Goal: Information Seeking & Learning: Learn about a topic

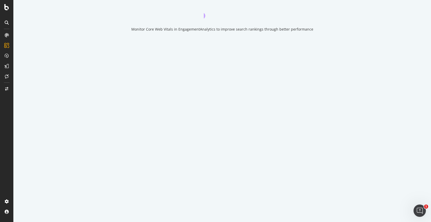
click at [3, 222] on icon "close toast" at bounding box center [1, 224] width 3 height 5
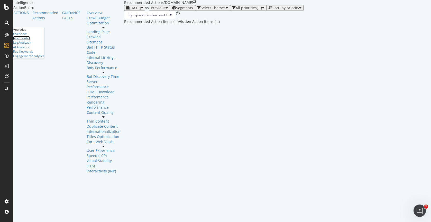
click at [30, 40] on div "SiteCrawler" at bounding box center [21, 38] width 17 height 4
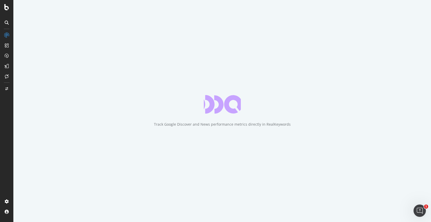
click at [308, 63] on div "Track Google Discover and News performance metrics directly in RealKeywords" at bounding box center [222, 111] width 418 height 222
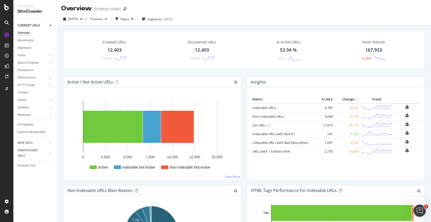
click at [246, 18] on div "[DATE] vs Previous Filters Segments [DATE]" at bounding box center [244, 20] width 374 height 10
click at [115, 51] on div "12,403" at bounding box center [114, 50] width 14 height 7
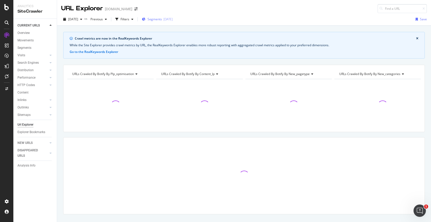
click at [161, 18] on span "Segments" at bounding box center [155, 19] width 14 height 4
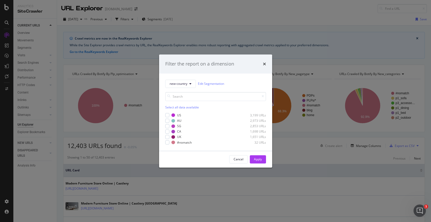
click at [226, 9] on div "Filter the report on a dimension new-country Edit Segmentation Select all data …" at bounding box center [215, 111] width 431 height 222
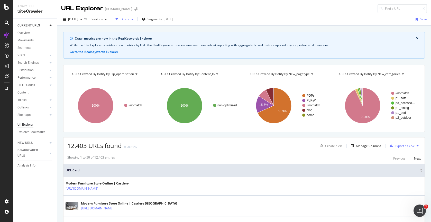
click at [129, 19] on div "Filters" at bounding box center [125, 19] width 9 height 4
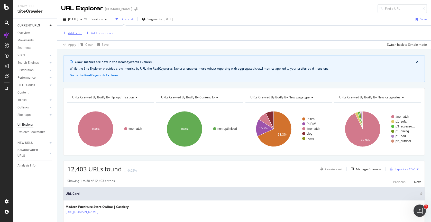
click at [76, 34] on div "Add Filter" at bounding box center [75, 33] width 14 height 4
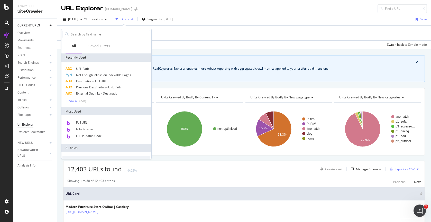
click at [170, 36] on div "Add Filter Add Filter Group" at bounding box center [244, 33] width 366 height 15
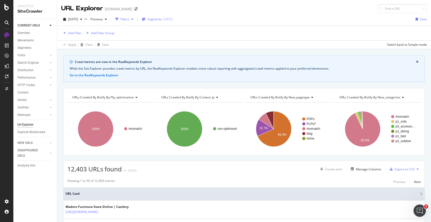
click at [158, 20] on span "Segments" at bounding box center [155, 19] width 14 height 4
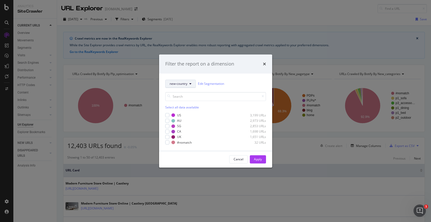
click at [190, 85] on icon "modal" at bounding box center [190, 83] width 2 height 3
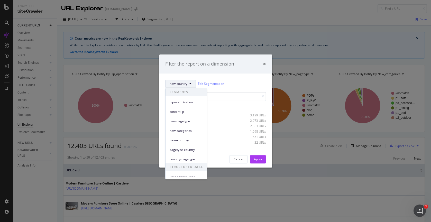
click at [188, 122] on span "new-pagetype" at bounding box center [186, 121] width 33 height 5
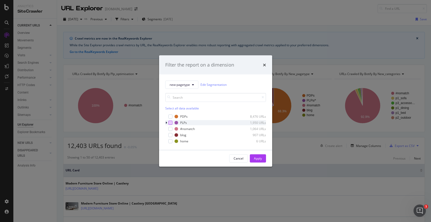
click at [170, 123] on div "modal" at bounding box center [170, 123] width 4 height 4
click at [258, 157] on div "Apply" at bounding box center [258, 158] width 8 height 4
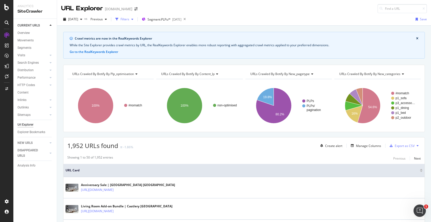
click at [129, 20] on div "Filters" at bounding box center [125, 19] width 9 height 4
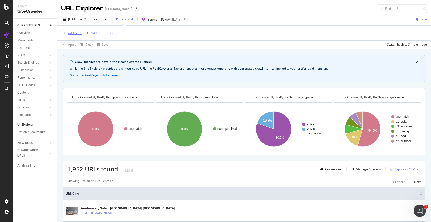
click at [75, 33] on div "Add Filter" at bounding box center [75, 33] width 14 height 4
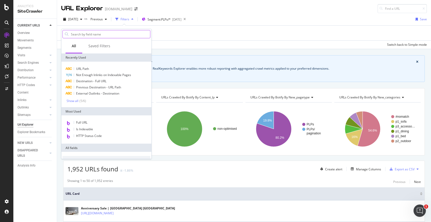
click at [94, 32] on input "text" at bounding box center [110, 34] width 80 height 8
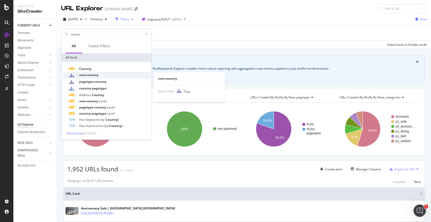
type input "countr"
click at [104, 74] on div "new-country" at bounding box center [110, 75] width 82 height 7
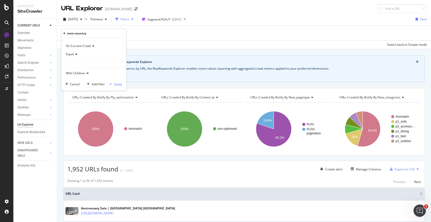
click at [77, 63] on div at bounding box center [94, 64] width 56 height 8
click at [80, 88] on span "2,852 URLS" at bounding box center [84, 88] width 17 height 4
click at [115, 84] on div "Apply" at bounding box center [118, 84] width 8 height 4
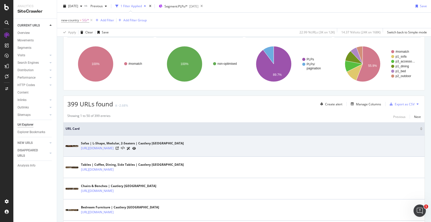
scroll to position [67, 0]
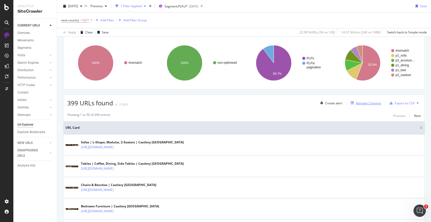
click at [363, 104] on div "Manage Columns" at bounding box center [368, 103] width 25 height 4
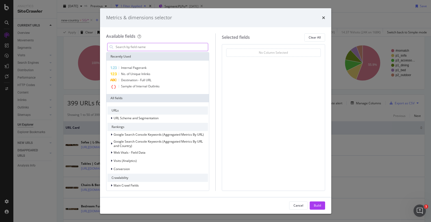
click at [144, 49] on input "modal" at bounding box center [161, 47] width 93 height 8
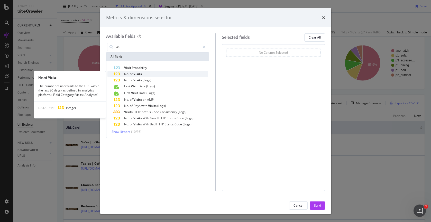
click at [144, 72] on div "No. of Visits" at bounding box center [161, 74] width 95 height 6
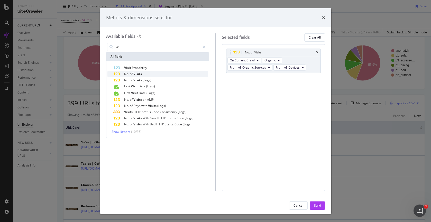
click at [141, 73] on span "Visits" at bounding box center [137, 74] width 8 height 4
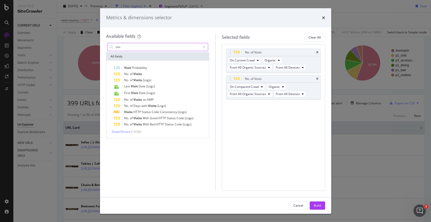
click at [171, 49] on input "visi" at bounding box center [158, 47] width 86 height 8
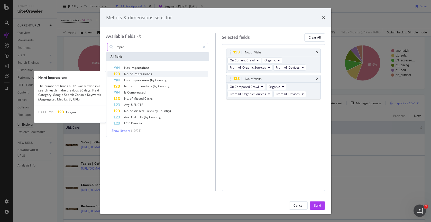
type input "impre"
click at [152, 75] on div "No. of Impressions" at bounding box center [161, 74] width 95 height 6
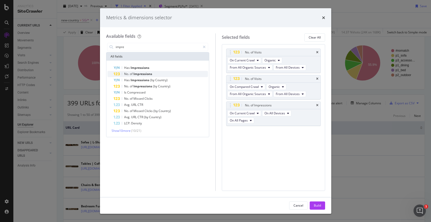
click at [161, 74] on div "No. of Impressions" at bounding box center [161, 74] width 95 height 6
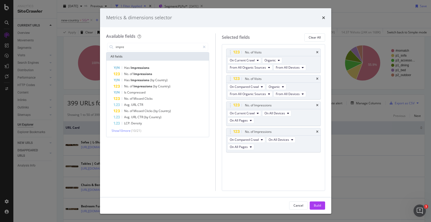
drag, startPoint x: 319, startPoint y: 206, endPoint x: 317, endPoint y: 201, distance: 5.7
click at [319, 206] on div "Build" at bounding box center [317, 205] width 7 height 4
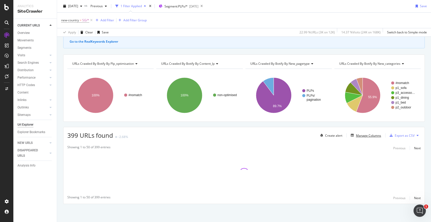
scroll to position [34, 0]
click at [82, 5] on icon "button" at bounding box center [81, 6] width 2 height 3
click at [171, 17] on div "new-country = SG/* Add Filter Add Filter Group" at bounding box center [244, 20] width 366 height 15
click at [107, 6] on icon "button" at bounding box center [106, 6] width 2 height 3
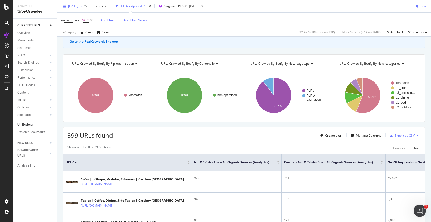
click at [78, 7] on span "[DATE]" at bounding box center [73, 6] width 10 height 4
click at [103, 5] on span "Previous" at bounding box center [95, 6] width 14 height 4
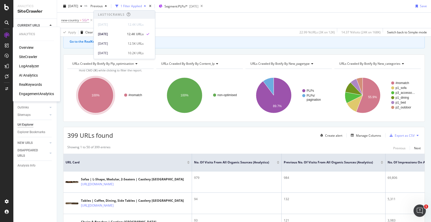
click at [28, 84] on div "RealKeywords" at bounding box center [30, 84] width 23 height 5
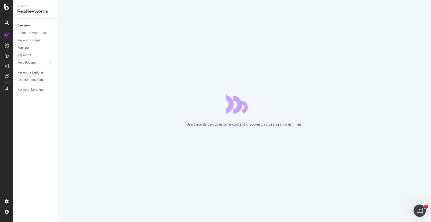
click at [32, 73] on div "Keywords Explorer" at bounding box center [30, 72] width 26 height 5
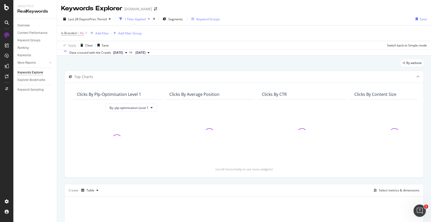
click at [201, 20] on div "Keyword Groups" at bounding box center [208, 19] width 24 height 4
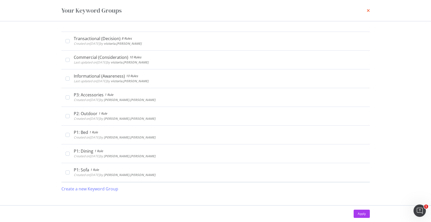
click at [367, 10] on icon "times" at bounding box center [368, 10] width 3 height 4
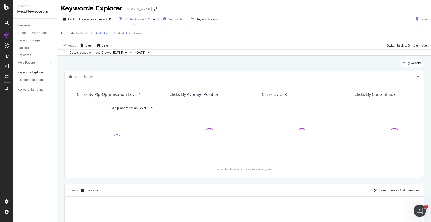
click at [174, 20] on span "Segments" at bounding box center [175, 19] width 14 height 4
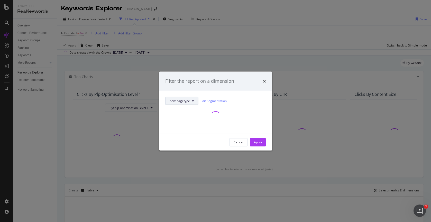
click at [188, 101] on span "new-pagetype" at bounding box center [180, 101] width 20 height 4
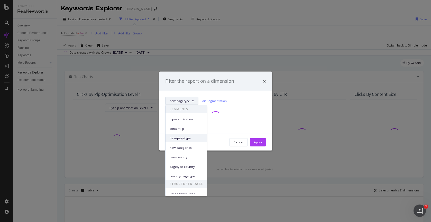
click at [184, 139] on span "new-pagetype" at bounding box center [186, 138] width 33 height 5
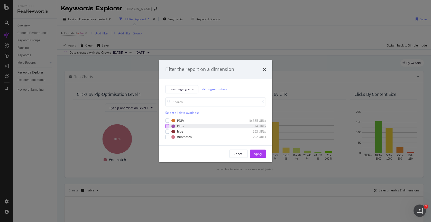
click at [168, 126] on div "modal" at bounding box center [167, 126] width 4 height 4
click at [262, 153] on button "Apply" at bounding box center [258, 154] width 16 height 8
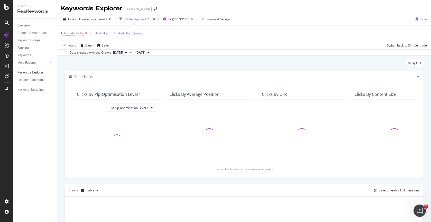
click at [86, 33] on icon at bounding box center [86, 33] width 4 height 5
click at [74, 32] on div "Add Filter" at bounding box center [75, 33] width 14 height 4
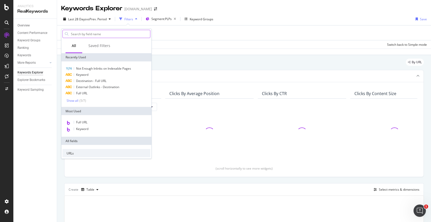
click at [87, 35] on input "text" at bounding box center [110, 34] width 80 height 8
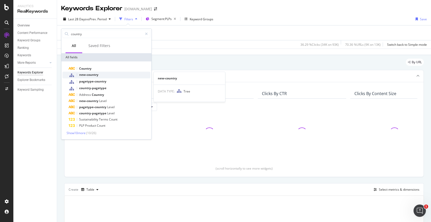
type input "country"
click at [90, 72] on div "new-country" at bounding box center [110, 75] width 82 height 7
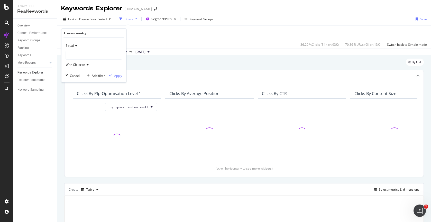
click at [77, 56] on div at bounding box center [94, 55] width 56 height 8
click at [86, 53] on div at bounding box center [94, 55] width 56 height 8
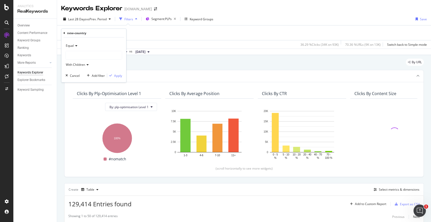
click at [83, 52] on div at bounding box center [94, 55] width 56 height 8
click at [82, 79] on span "2,954 URLS" at bounding box center [84, 79] width 17 height 4
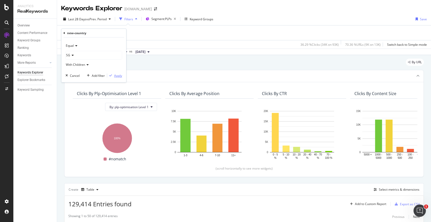
click at [117, 77] on div "Apply" at bounding box center [118, 76] width 8 height 4
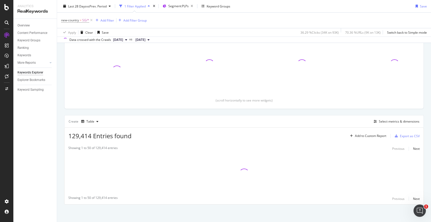
scroll to position [69, 0]
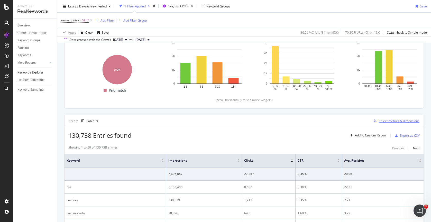
click at [386, 118] on div "Select metrics & dimensions" at bounding box center [396, 121] width 48 height 6
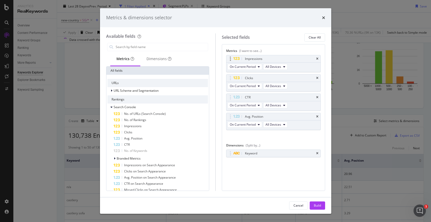
click at [319, 59] on div "Impressions" at bounding box center [273, 58] width 94 height 7
click at [317, 58] on icon "times" at bounding box center [317, 58] width 2 height 3
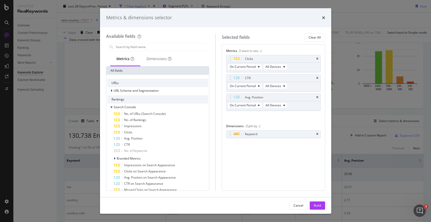
click at [317, 58] on icon "times" at bounding box center [317, 58] width 2 height 3
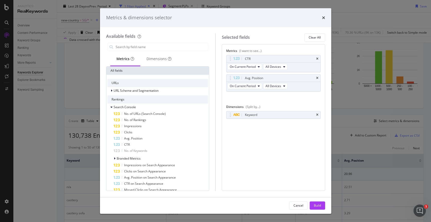
click at [317, 58] on icon "times" at bounding box center [317, 58] width 2 height 3
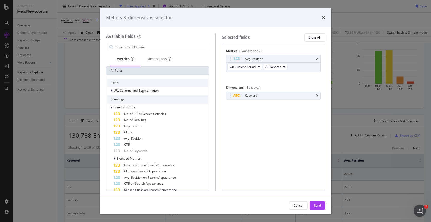
click at [317, 58] on icon "times" at bounding box center [317, 58] width 2 height 3
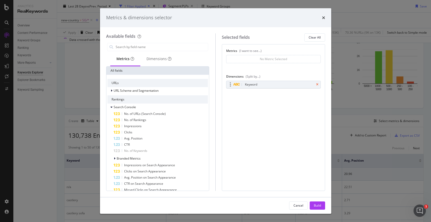
click at [316, 84] on icon "times" at bounding box center [317, 84] width 2 height 3
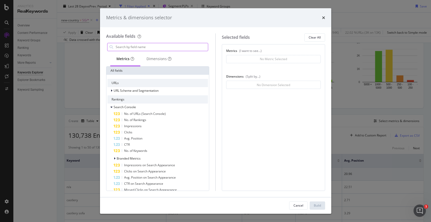
click at [140, 47] on input "modal" at bounding box center [161, 47] width 93 height 8
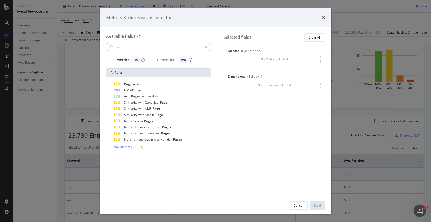
type input "p"
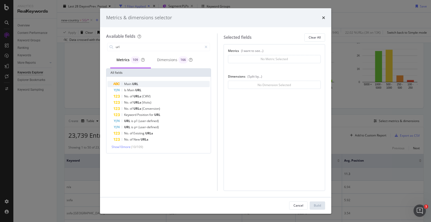
click at [132, 83] on span "URL" at bounding box center [135, 84] width 6 height 4
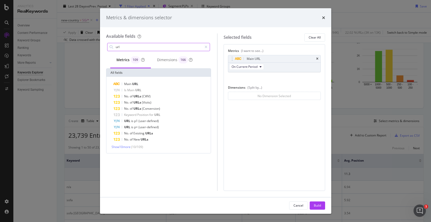
click at [130, 46] on input "url" at bounding box center [158, 47] width 87 height 8
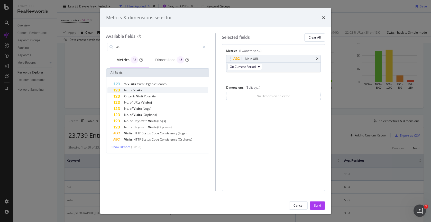
click at [129, 89] on span "No." at bounding box center [127, 90] width 6 height 4
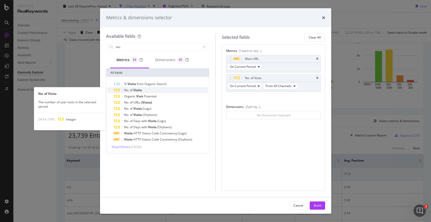
click at [134, 90] on span "Visits" at bounding box center [137, 90] width 8 height 4
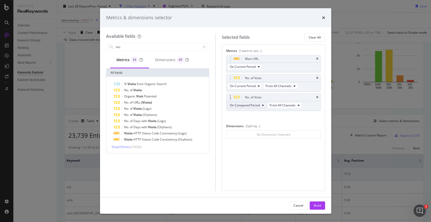
click at [252, 107] on span "On Compared Period" at bounding box center [245, 105] width 30 height 4
click at [255, 106] on span "On Compared Period" at bounding box center [245, 105] width 30 height 4
click at [138, 48] on div "33 metrics match your search" at bounding box center [133, 48] width 51 height 9
click at [172, 48] on input "visi" at bounding box center [158, 47] width 86 height 8
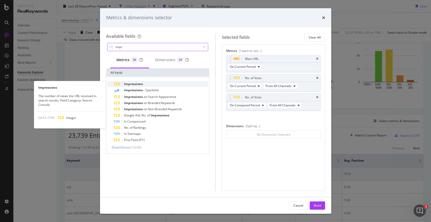
type input "impr"
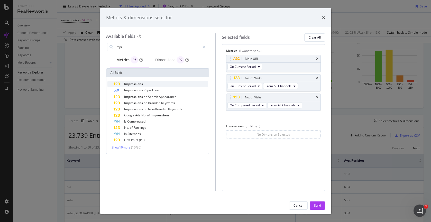
click at [156, 83] on div "Impressions" at bounding box center [161, 84] width 95 height 6
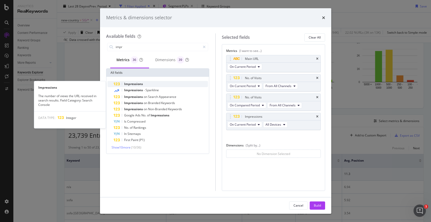
click at [146, 83] on div "Impressions" at bounding box center [161, 84] width 95 height 6
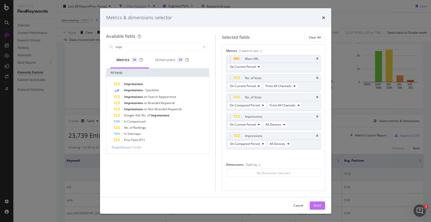
click at [316, 205] on div "Build" at bounding box center [317, 205] width 7 height 4
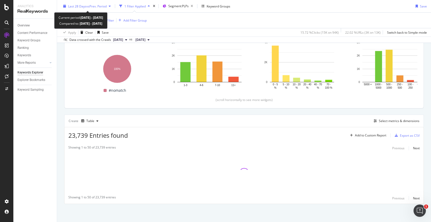
click at [92, 7] on span "vs Prev. Period" at bounding box center [96, 6] width 20 height 4
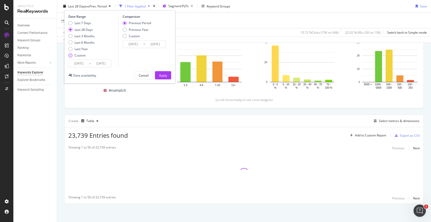
click at [80, 55] on div "Custom" at bounding box center [80, 55] width 11 height 4
click at [87, 64] on input "2025/09/07" at bounding box center [79, 63] width 21 height 7
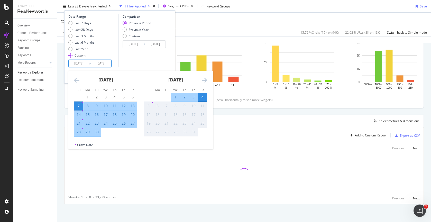
drag, startPoint x: 87, startPoint y: 97, endPoint x: 92, endPoint y: 104, distance: 8.8
click at [87, 97] on div "1" at bounding box center [87, 97] width 9 height 5
type input "2025/09/01"
type input "2025/07/29"
type input "2025/08/31"
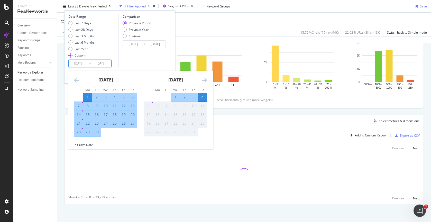
click at [98, 133] on div "30" at bounding box center [96, 132] width 9 height 5
type input "2025/09/30"
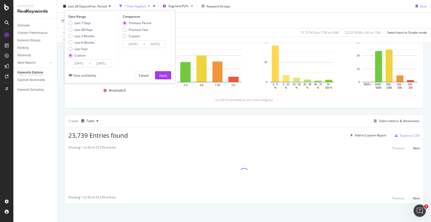
click at [138, 43] on input "2025/08/02" at bounding box center [133, 44] width 21 height 7
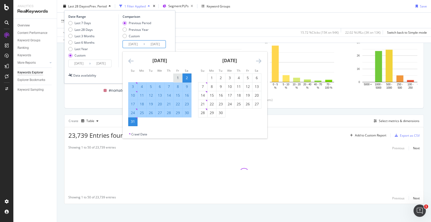
click at [176, 74] on div "1" at bounding box center [178, 78] width 9 height 8
type input "2025/08/01"
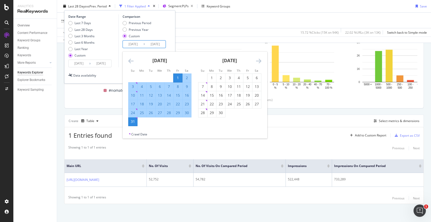
click at [172, 32] on div "Date Range Last 7 Days Last 28 Days Last 3 Months Last 6 Months Last Year Custo…" at bounding box center [119, 46] width 111 height 73
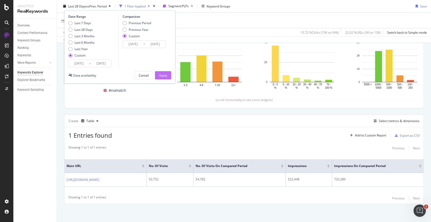
click at [160, 74] on div "Apply" at bounding box center [163, 75] width 8 height 4
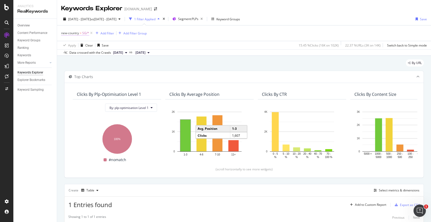
click at [80, 32] on span "=" at bounding box center [81, 33] width 2 height 4
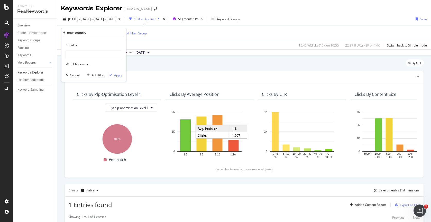
click at [129, 41] on div "Apply Clear Save 15.45 % Clicks ( 16K on 102K ) 22.37 % URLs ( 3K on 14K ) Swit…" at bounding box center [244, 45] width 374 height 8
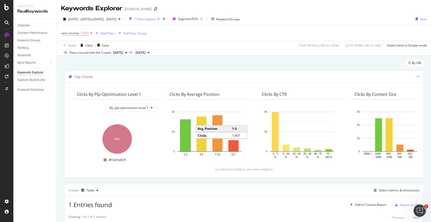
click at [93, 33] on icon at bounding box center [91, 33] width 4 height 5
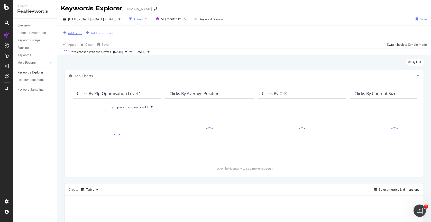
click at [75, 32] on div "Add Filter" at bounding box center [75, 33] width 14 height 4
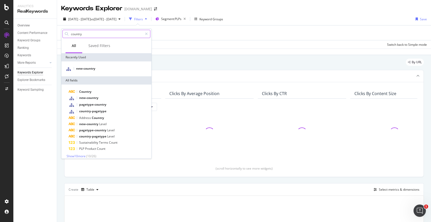
click at [93, 33] on input "country" at bounding box center [106, 34] width 72 height 8
type input "c"
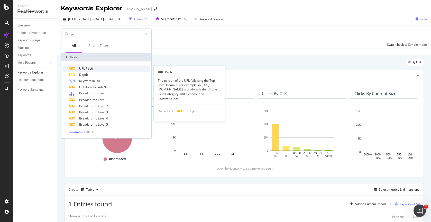
type input "path"
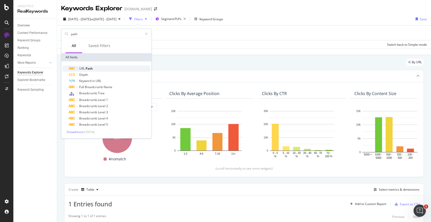
click at [90, 67] on span "Path" at bounding box center [89, 68] width 7 height 4
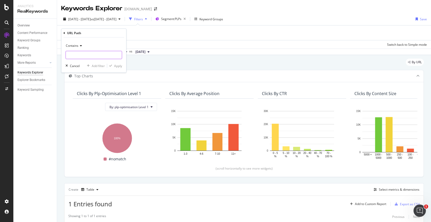
click at [75, 55] on input "text" at bounding box center [94, 55] width 56 height 8
type input "/sg/"
click at [120, 65] on div "Apply" at bounding box center [118, 66] width 8 height 4
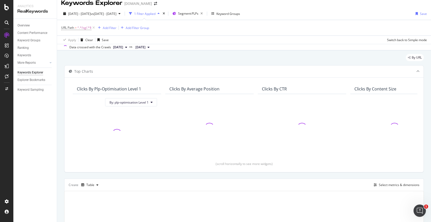
scroll to position [6, 0]
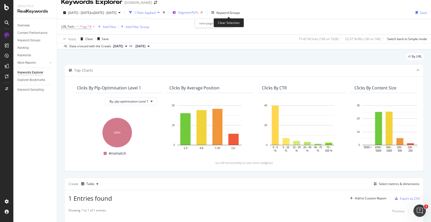
click at [205, 12] on icon "button" at bounding box center [201, 12] width 6 height 7
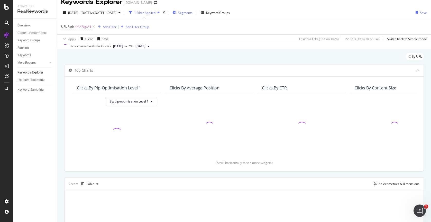
click at [193, 13] on span "Segments" at bounding box center [185, 13] width 14 height 4
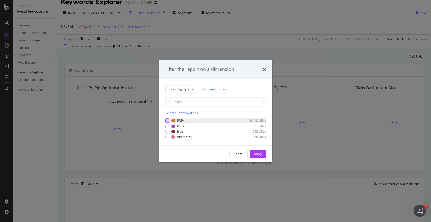
click at [166, 121] on div "modal" at bounding box center [167, 121] width 4 height 4
click at [257, 154] on div "Apply" at bounding box center [258, 154] width 8 height 4
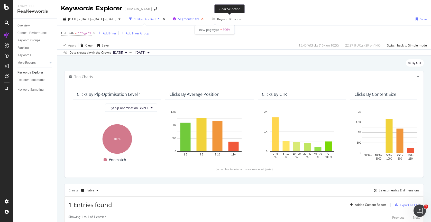
click at [206, 18] on icon "button" at bounding box center [202, 18] width 6 height 7
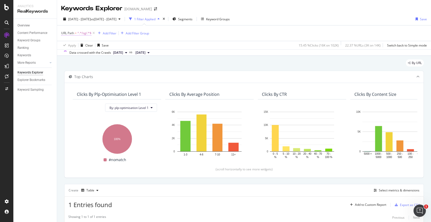
click at [86, 34] on span "^.*/sg/.*$" at bounding box center [84, 33] width 14 height 7
click at [76, 55] on input "/sg/" at bounding box center [90, 54] width 49 height 8
click at [91, 55] on input "/sg/" at bounding box center [90, 54] width 49 height 8
type input "/sg/products"
click at [119, 66] on div "Apply" at bounding box center [118, 65] width 8 height 4
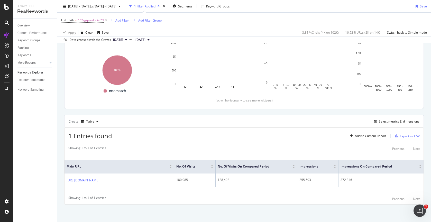
scroll to position [69, 0]
